Goal: Task Accomplishment & Management: Manage account settings

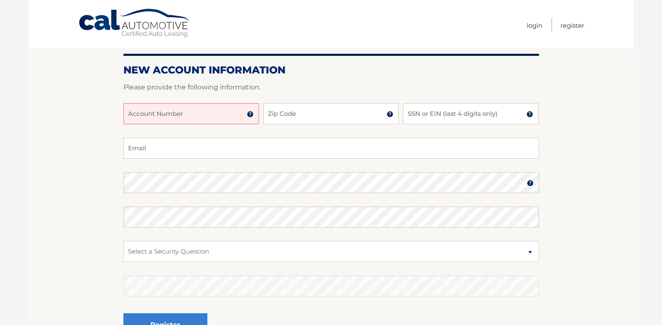
scroll to position [84, 0]
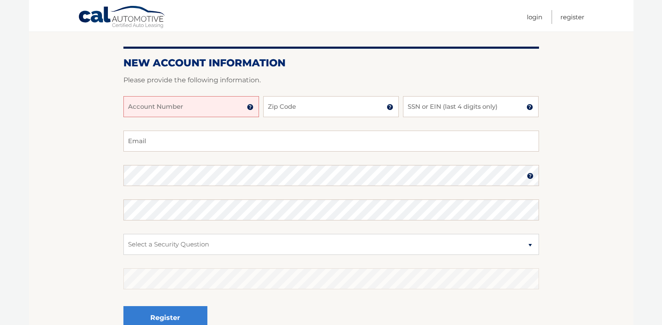
click at [197, 107] on input "Account Number" at bounding box center [191, 106] width 136 height 21
type input "44456007792"
click at [334, 106] on input "Zip Code" at bounding box center [331, 106] width 136 height 21
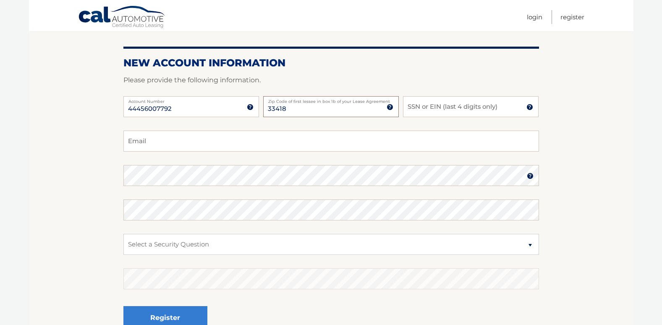
type input "33418"
click at [427, 107] on input "SSN or EIN (last 4 digits only)" at bounding box center [471, 106] width 136 height 21
type input "4381"
click at [254, 140] on input "Email" at bounding box center [331, 141] width 416 height 21
type input "valcastenterprises@gmail.com"
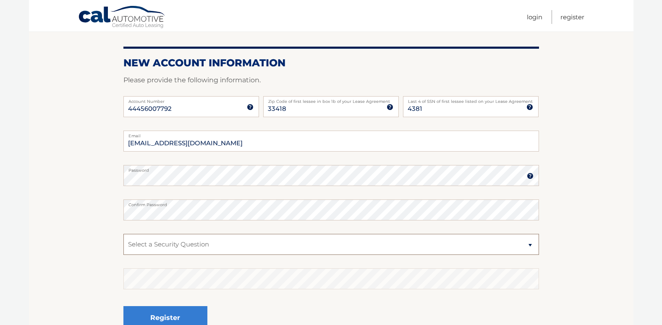
click at [188, 240] on select "Select a Security Question What was the name of your elementary school? What is…" at bounding box center [331, 244] width 416 height 21
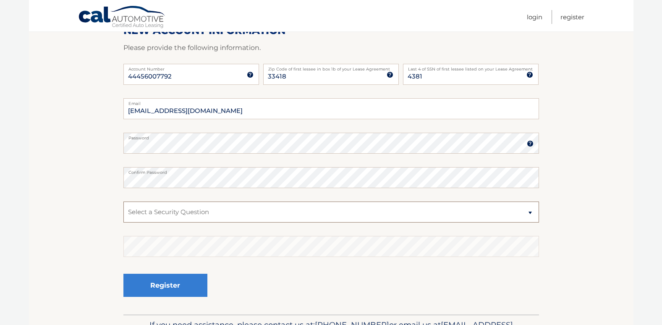
scroll to position [126, 0]
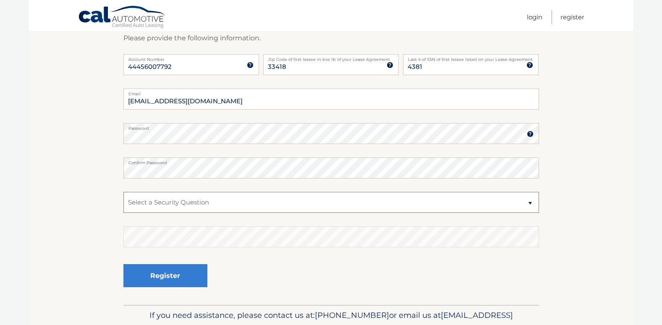
click at [228, 204] on select "Select a Security Question What was the name of your elementary school? What is…" at bounding box center [331, 202] width 416 height 21
select select "1"
click at [123, 192] on select "Select a Security Question What was the name of your elementary school? What is…" at bounding box center [331, 202] width 416 height 21
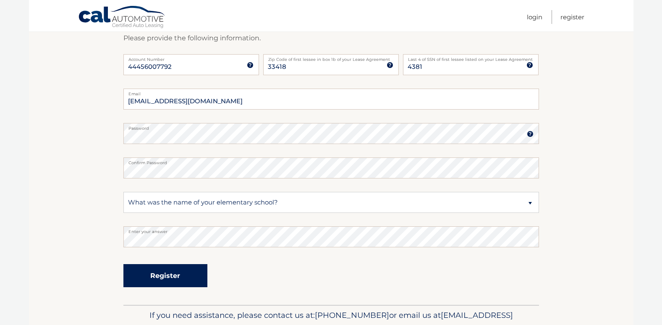
click at [186, 282] on button "Register" at bounding box center [165, 275] width 84 height 23
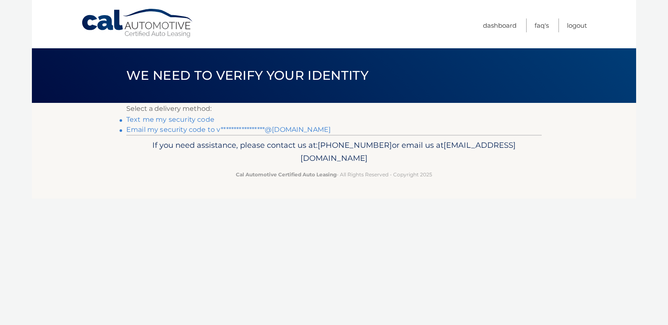
click at [169, 119] on link "Text me my security code" at bounding box center [170, 119] width 88 height 8
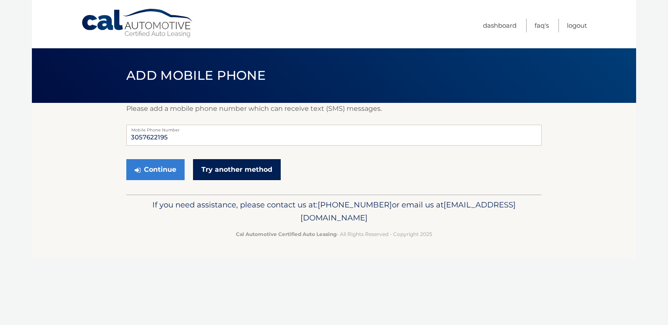
click at [231, 165] on link "Try another method" at bounding box center [237, 169] width 88 height 21
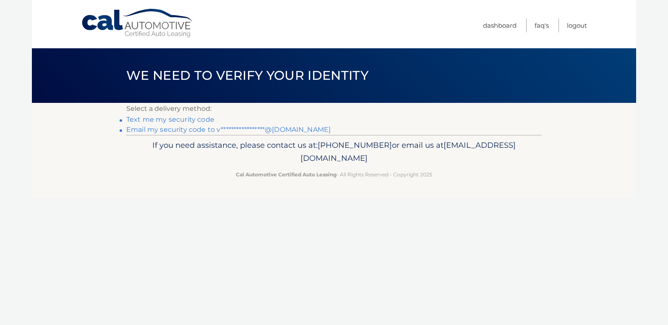
click at [193, 129] on link "**********" at bounding box center [228, 129] width 204 height 8
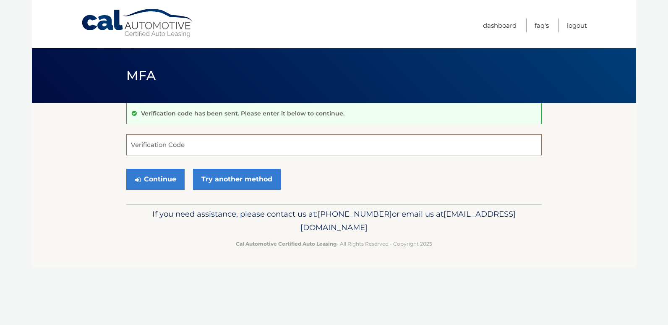
click at [165, 148] on input "Verification Code" at bounding box center [334, 144] width 416 height 21
type input "447770"
click at [158, 178] on button "Continue" at bounding box center [155, 179] width 58 height 21
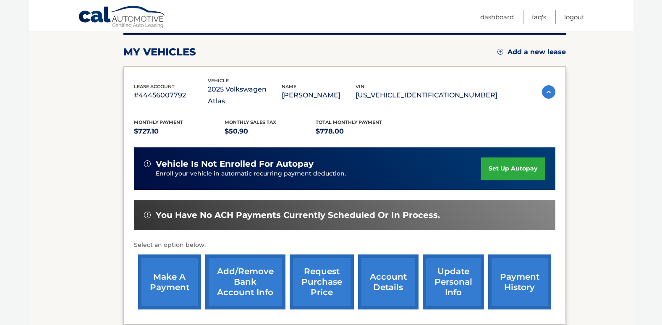
scroll to position [126, 0]
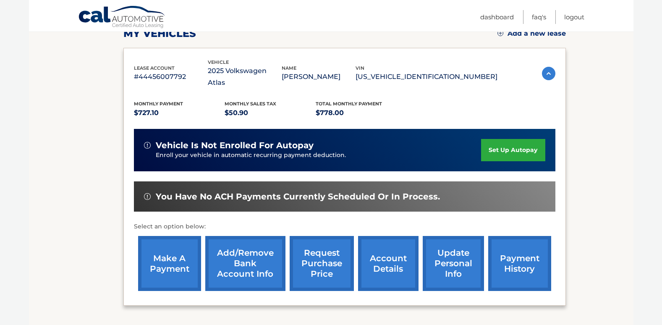
click at [259, 249] on link "Add/Remove bank account info" at bounding box center [245, 263] width 80 height 55
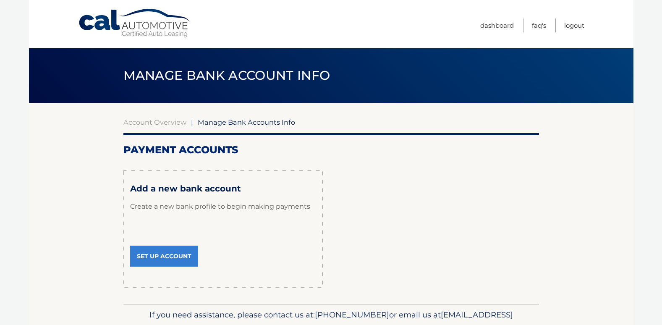
click at [153, 255] on link "Set Up Account" at bounding box center [164, 256] width 68 height 21
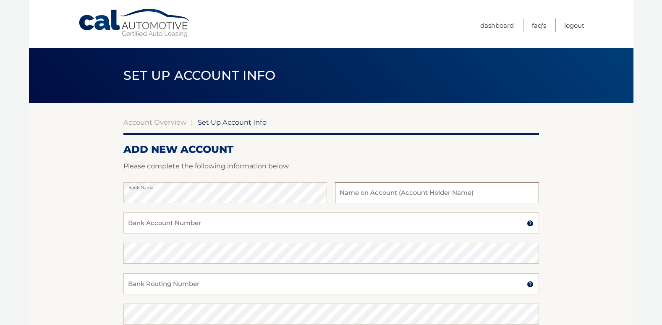
click at [358, 191] on input "text" at bounding box center [437, 192] width 204 height 21
type input "VALCAST ENTERPRISES LLC"
click at [295, 225] on input "Bank Account Number" at bounding box center [331, 222] width 416 height 21
type input "8882948626"
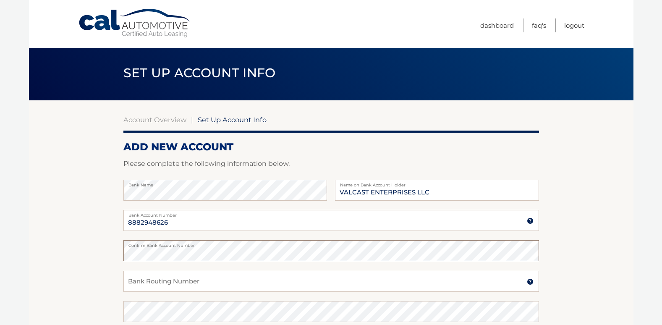
scroll to position [126, 0]
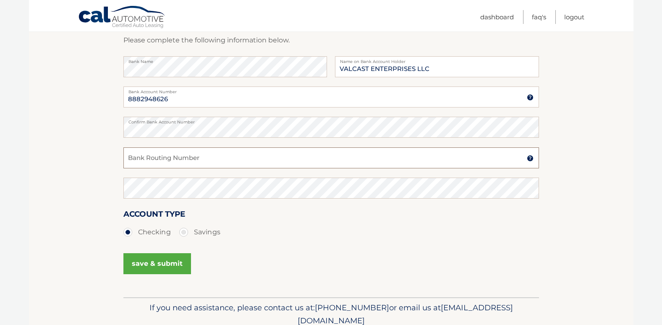
click at [165, 163] on input "Bank Routing Number" at bounding box center [331, 157] width 416 height 21
type input "063107513"
click at [173, 261] on button "save & submit" at bounding box center [157, 263] width 68 height 21
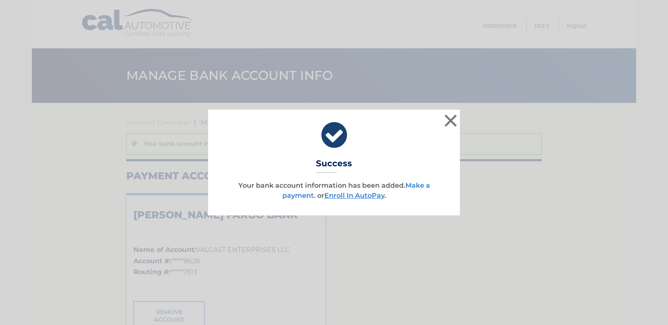
click at [421, 186] on link "Make a payment" at bounding box center [356, 190] width 148 height 18
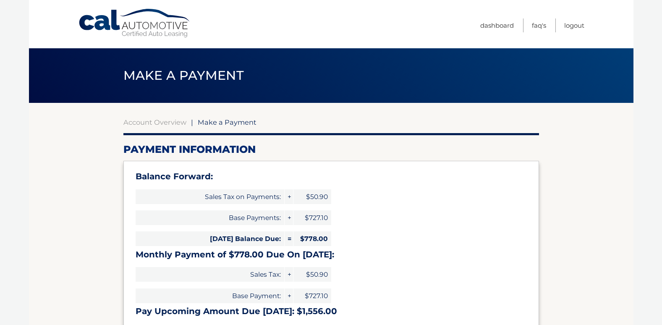
select select "ZDdhMmI1MGUtZmQ3YS00NDAyLWE3YmYtMjRjYWRhODFiM2Fl"
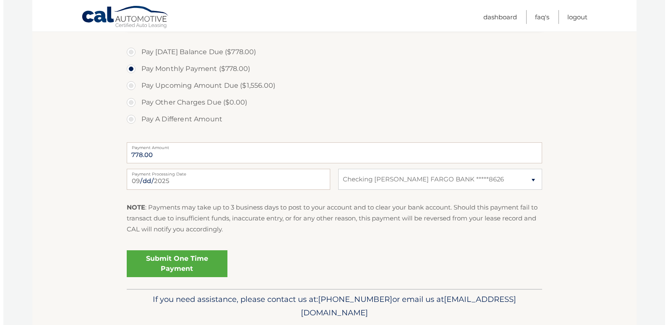
scroll to position [332, 0]
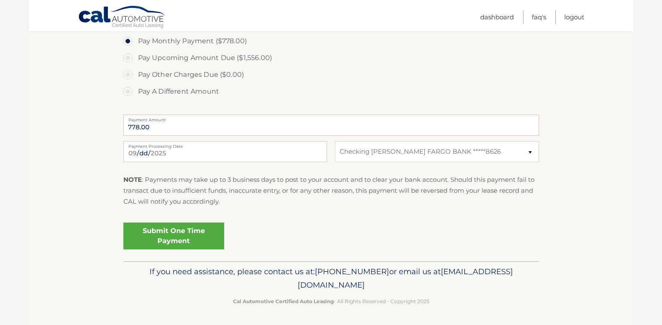
click at [192, 235] on link "Submit One Time Payment" at bounding box center [173, 235] width 101 height 27
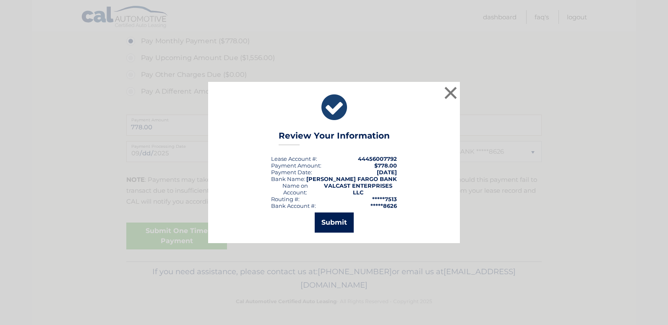
click at [337, 220] on button "Submit" at bounding box center [334, 222] width 39 height 20
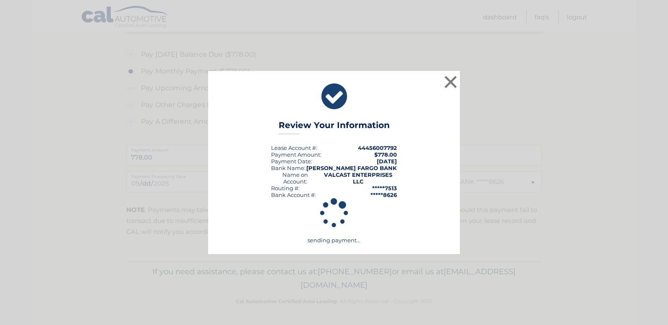
scroll to position [301, 0]
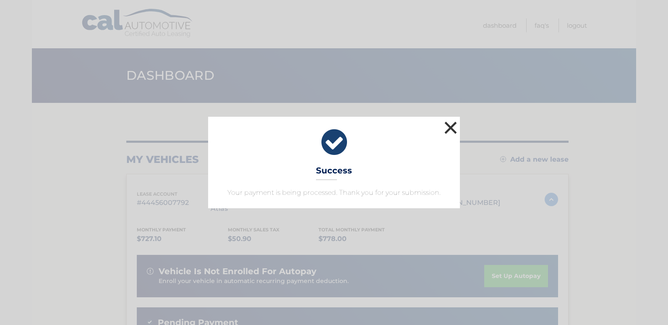
click at [451, 127] on button "×" at bounding box center [450, 127] width 17 height 17
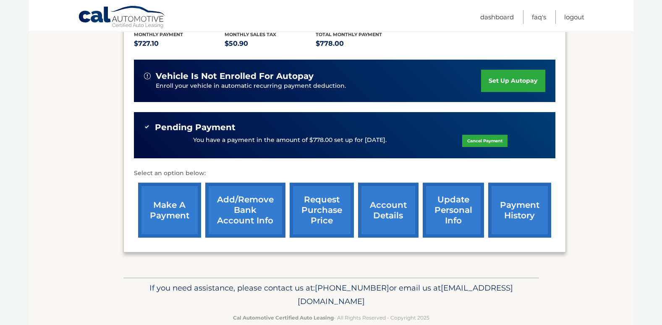
scroll to position [200, 0]
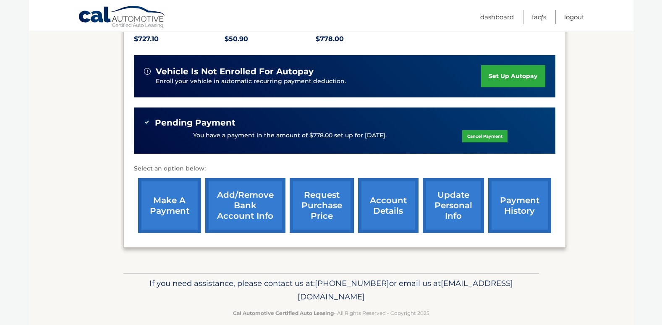
click at [446, 195] on link "update personal info" at bounding box center [453, 205] width 61 height 55
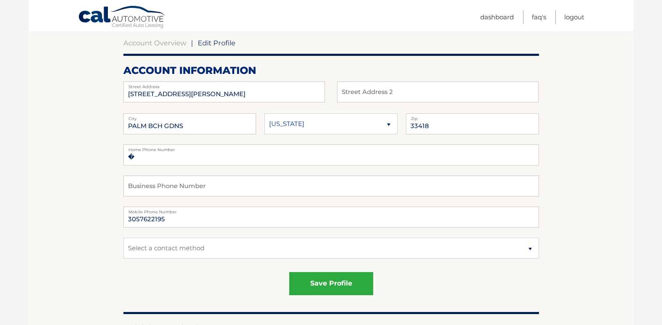
scroll to position [84, 0]
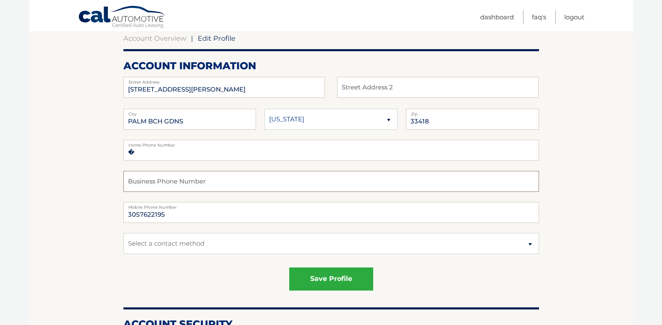
click at [168, 179] on input "text" at bounding box center [331, 181] width 416 height 21
type input "3055467418"
click at [247, 243] on select "Select a contact method Mobile Home" at bounding box center [331, 243] width 416 height 21
select select "1"
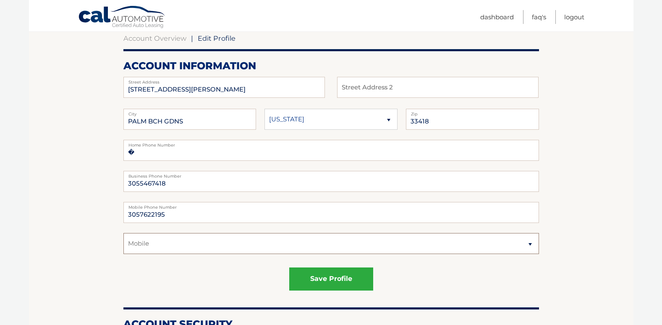
click at [123, 233] on select "Select a contact method Mobile Home" at bounding box center [331, 243] width 416 height 21
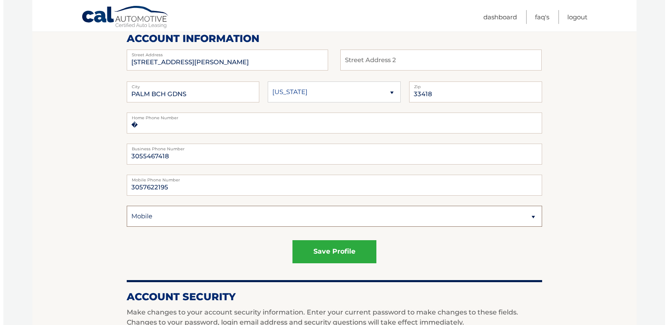
scroll to position [126, 0]
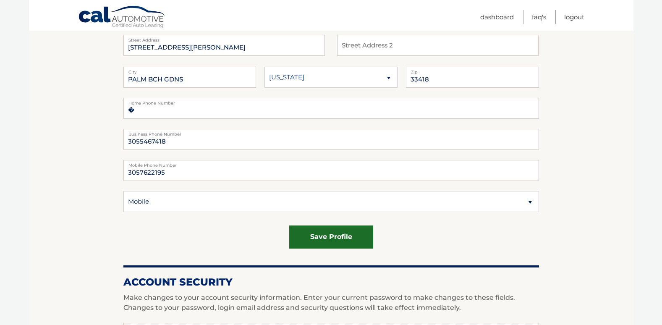
click at [312, 236] on button "save profile" at bounding box center [331, 236] width 84 height 23
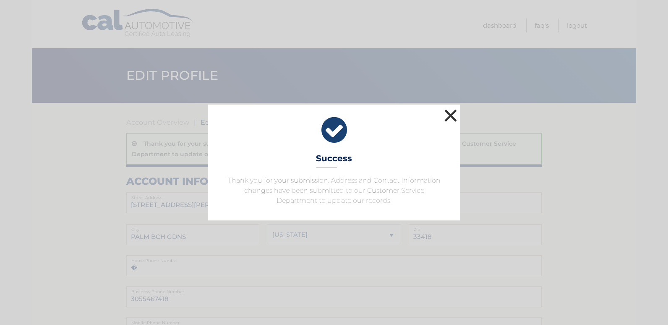
click at [450, 116] on button "×" at bounding box center [450, 115] width 17 height 17
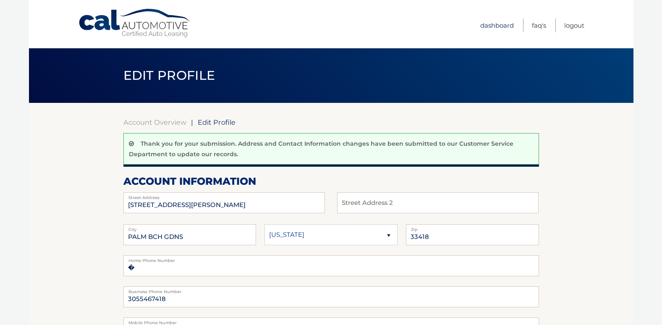
click at [498, 25] on link "Dashboard" at bounding box center [497, 25] width 34 height 14
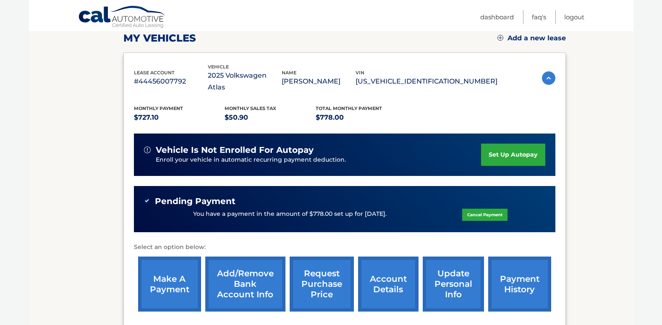
scroll to position [126, 0]
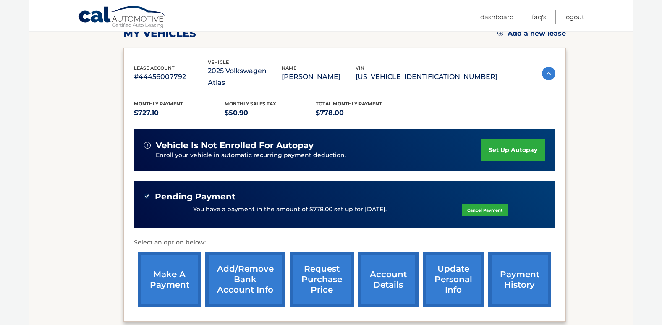
click at [164, 72] on p "#44456007792" at bounding box center [171, 77] width 74 height 12
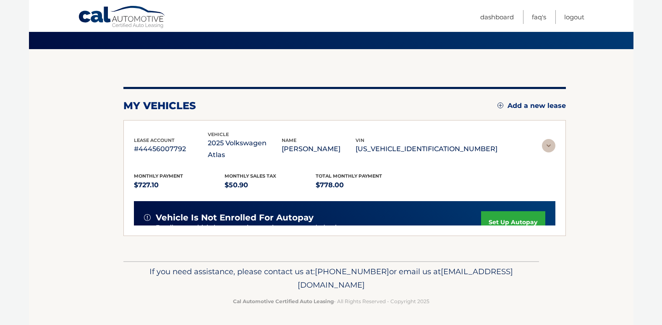
scroll to position [0, 0]
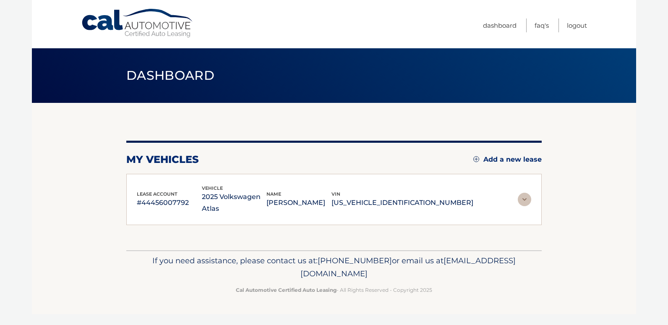
click at [527, 201] on img at bounding box center [524, 199] width 13 height 13
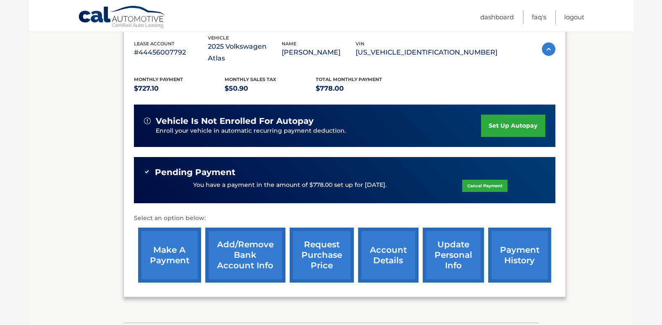
scroll to position [200, 0]
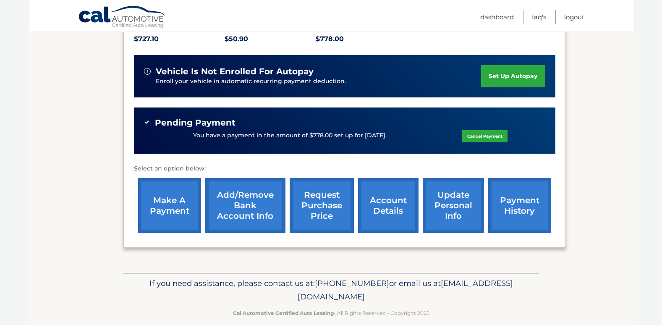
click at [389, 190] on link "account details" at bounding box center [388, 205] width 60 height 55
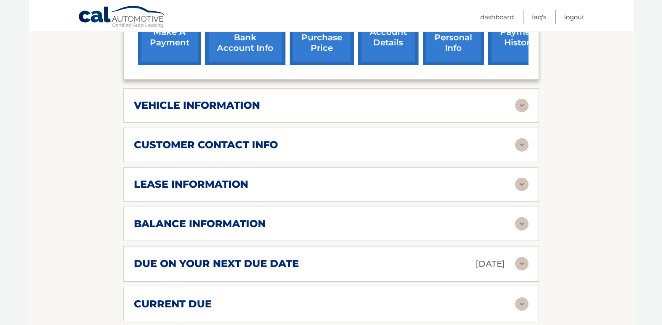
scroll to position [420, 0]
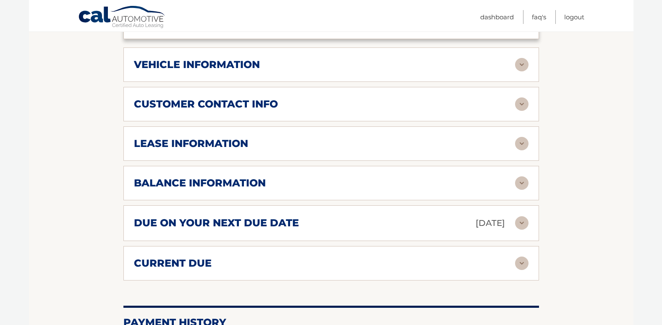
click at [521, 62] on img at bounding box center [521, 64] width 13 height 13
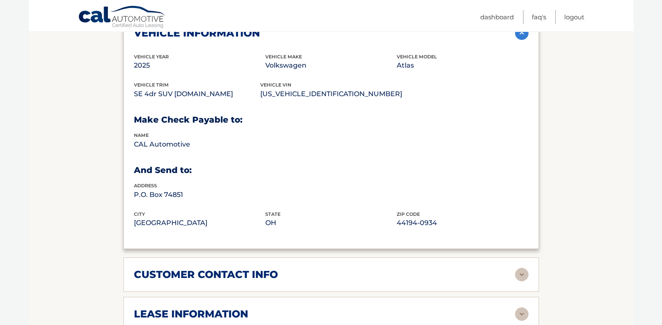
scroll to position [546, 0]
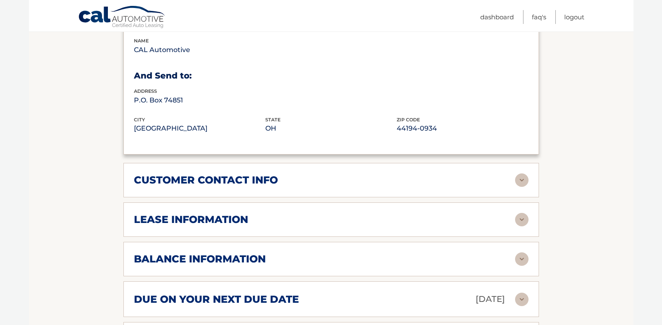
click at [524, 183] on img at bounding box center [521, 179] width 13 height 13
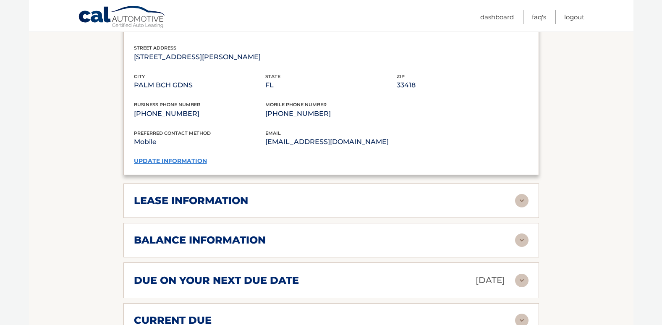
scroll to position [755, 0]
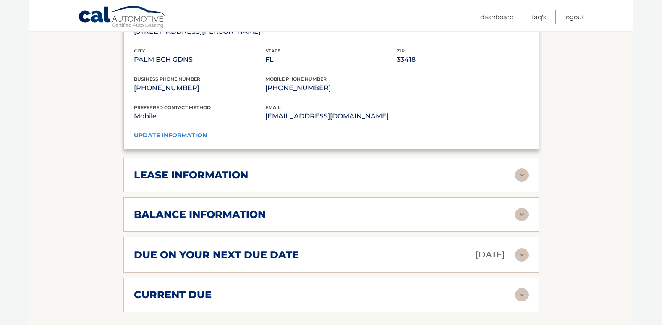
click at [521, 177] on img at bounding box center [521, 174] width 13 height 13
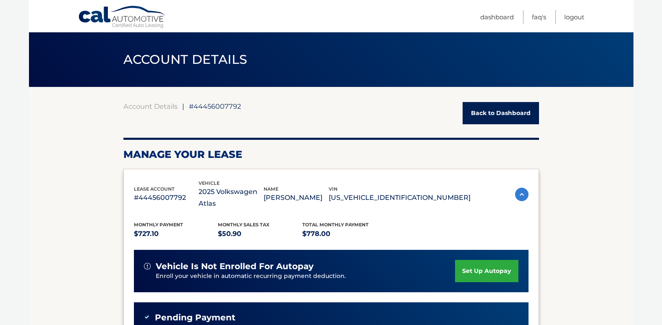
scroll to position [0, 0]
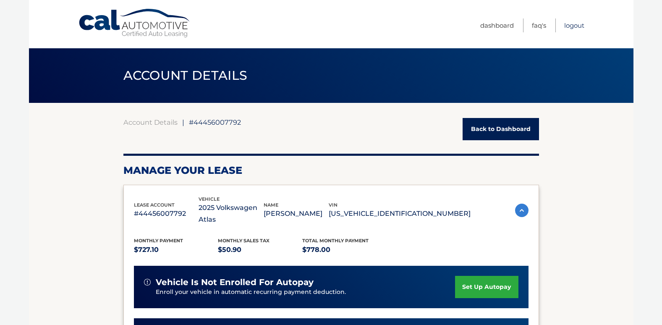
click at [574, 24] on link "Logout" at bounding box center [574, 25] width 20 height 14
